Goal: Task Accomplishment & Management: Use online tool/utility

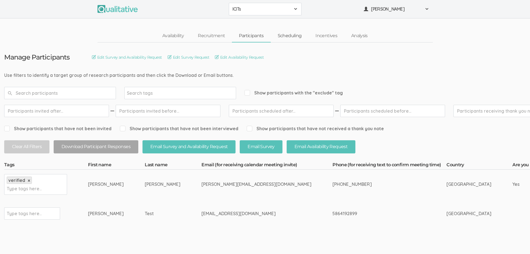
click at [289, 35] on link "Scheduling" at bounding box center [290, 36] width 38 height 12
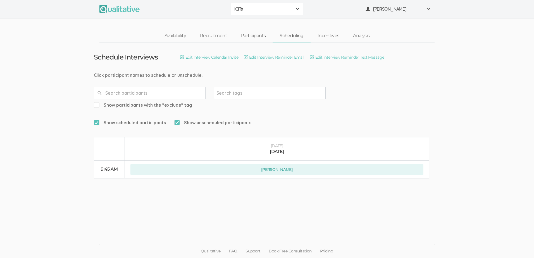
click at [252, 36] on link "Participants" at bounding box center [253, 36] width 39 height 12
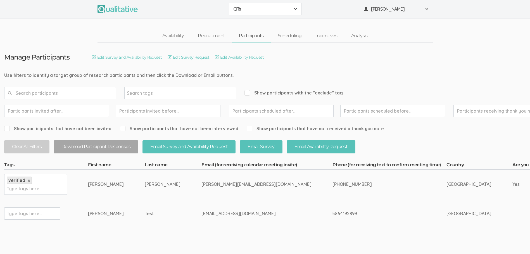
drag, startPoint x: 171, startPoint y: 183, endPoint x: 153, endPoint y: 185, distance: 18.5
copy tr "[PERSON_NAME]"
click at [362, 35] on link "Analysis" at bounding box center [359, 36] width 30 height 12
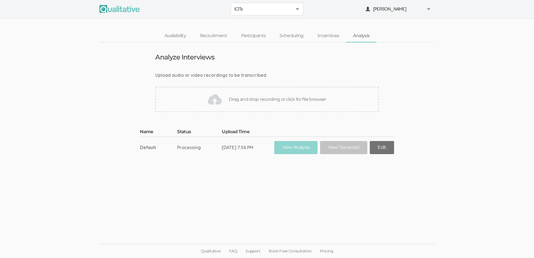
click at [380, 149] on link "Edit" at bounding box center [382, 147] width 24 height 13
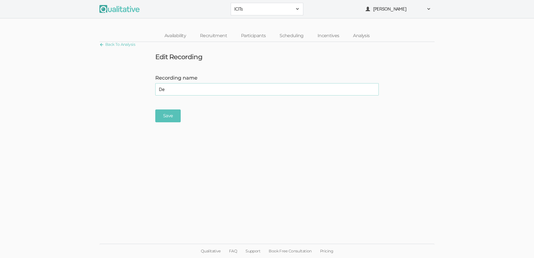
type input "D"
type input "T"
type input "IGNORE"
click at [170, 116] on input "Save" at bounding box center [167, 116] width 25 height 13
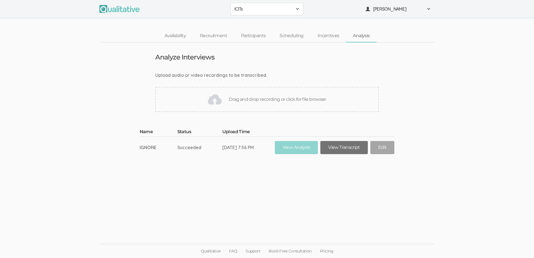
click at [344, 145] on link "View Transcript" at bounding box center [343, 147] width 47 height 13
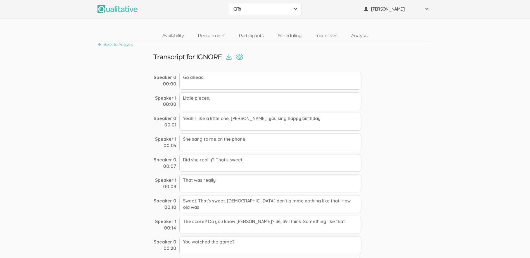
click at [229, 56] on img at bounding box center [229, 57] width 6 height 6
click at [499, 12] on div "ICITs ICITs Create Project" at bounding box center [265, 9] width 530 height 18
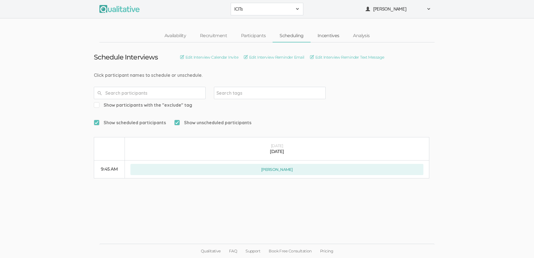
click at [331, 37] on link "Incentives" at bounding box center [329, 36] width 36 height 12
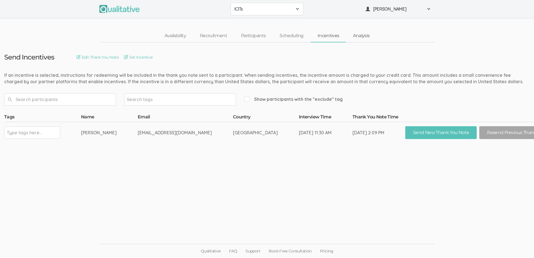
click at [363, 35] on link "Analysis" at bounding box center [361, 36] width 30 height 12
